Goal: Task Accomplishment & Management: Use online tool/utility

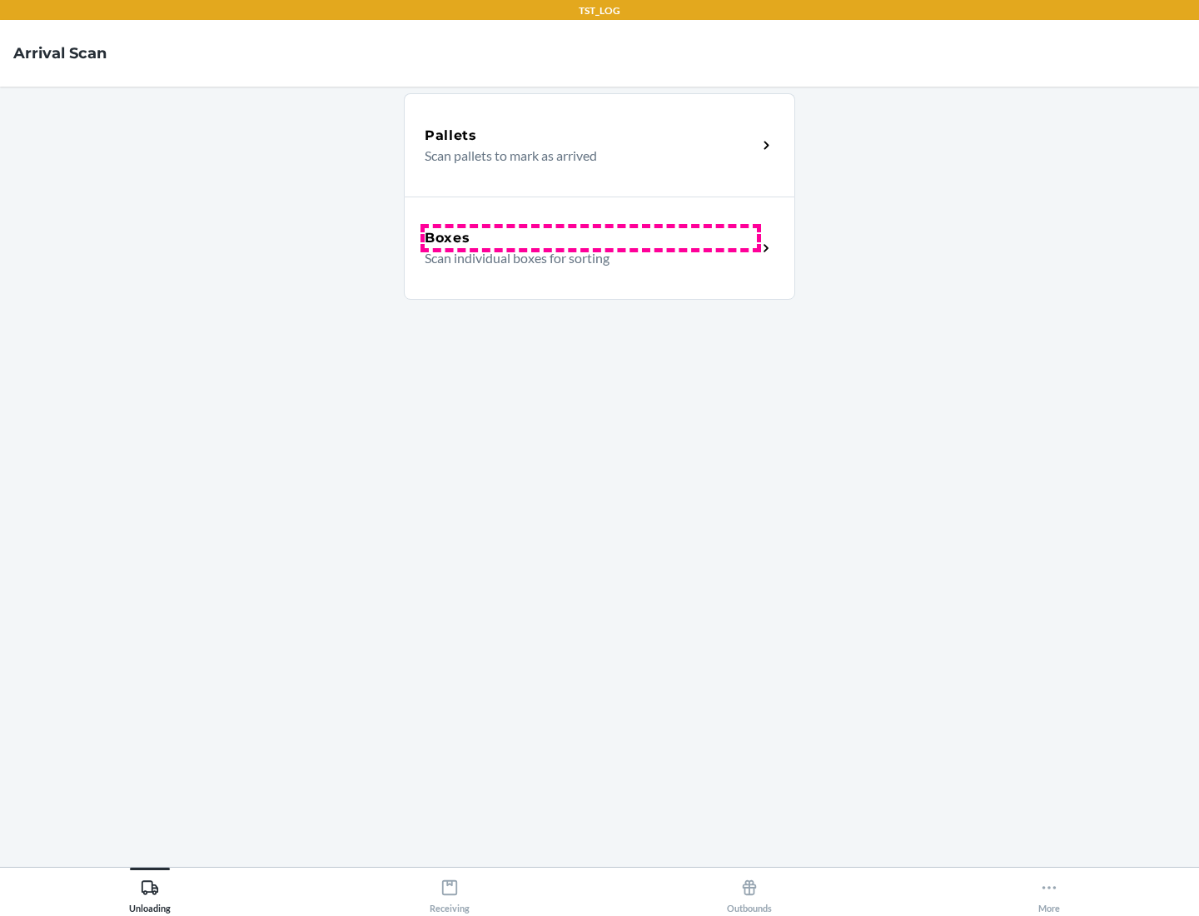
click at [590, 238] on div "Boxes" at bounding box center [591, 238] width 332 height 20
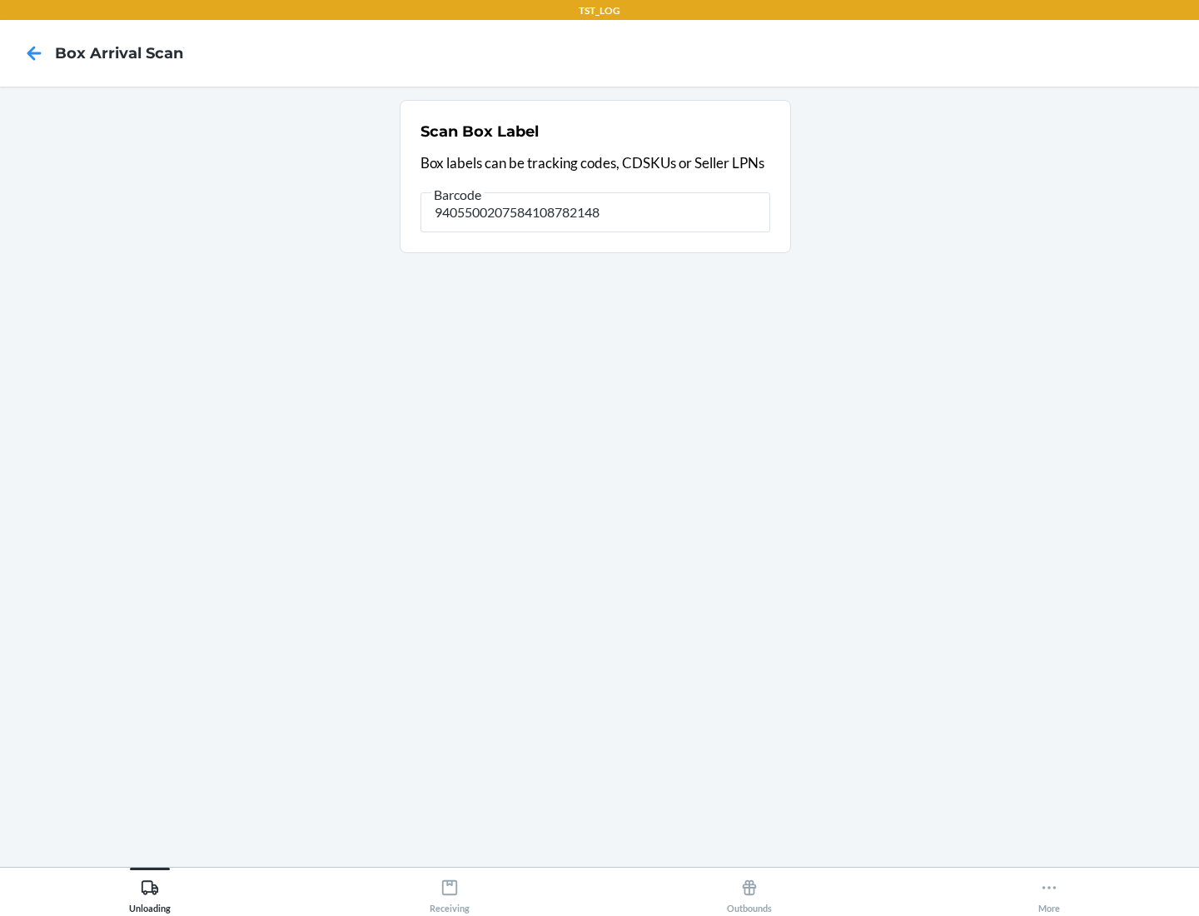
type input "9405500207584108782148"
